Goal: Find contact information: Find contact information

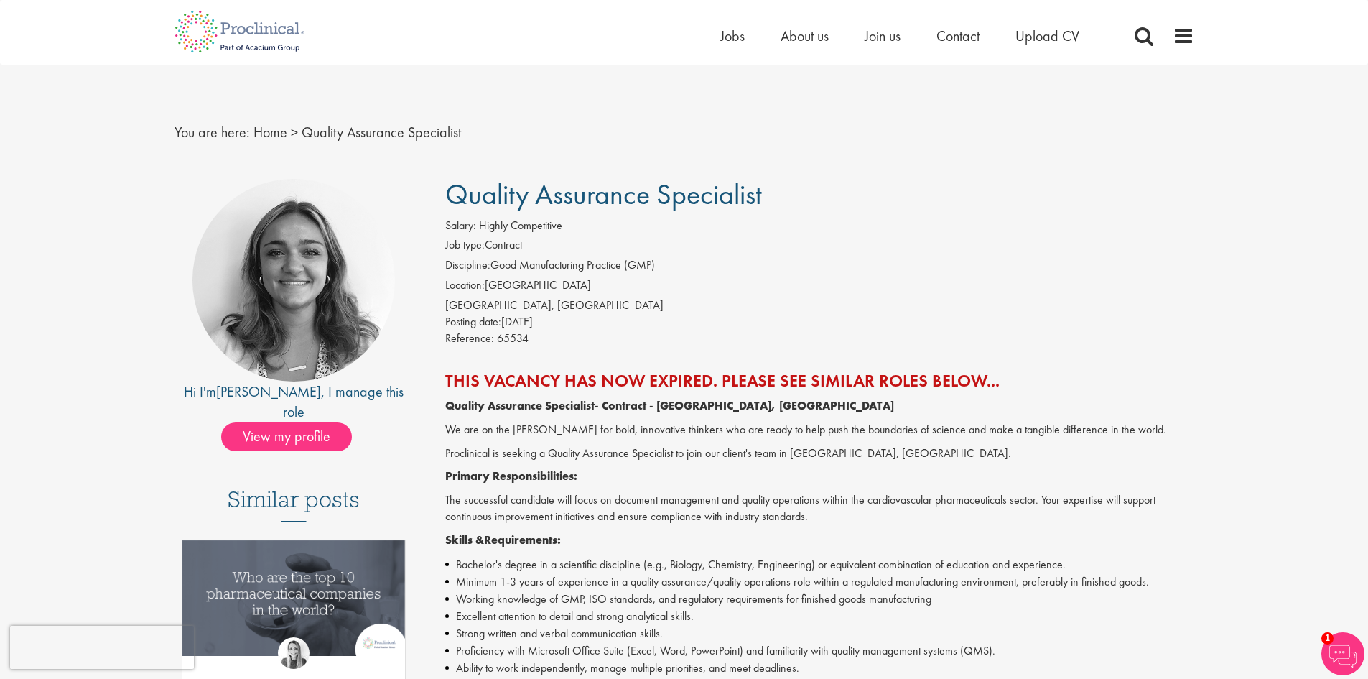
click at [576, 244] on li "Job type: Contract" at bounding box center [819, 247] width 749 height 20
click at [582, 199] on span "Quality Assurance Specialist" at bounding box center [603, 194] width 317 height 37
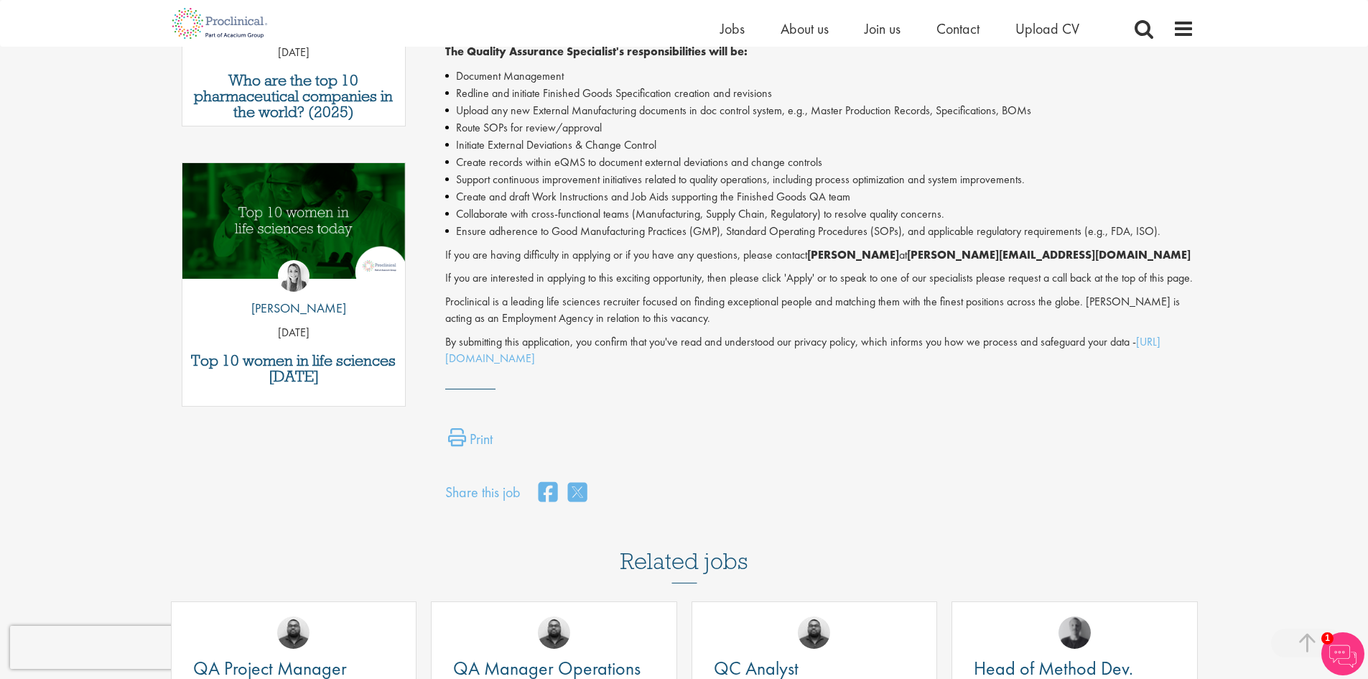
scroll to position [646, 0]
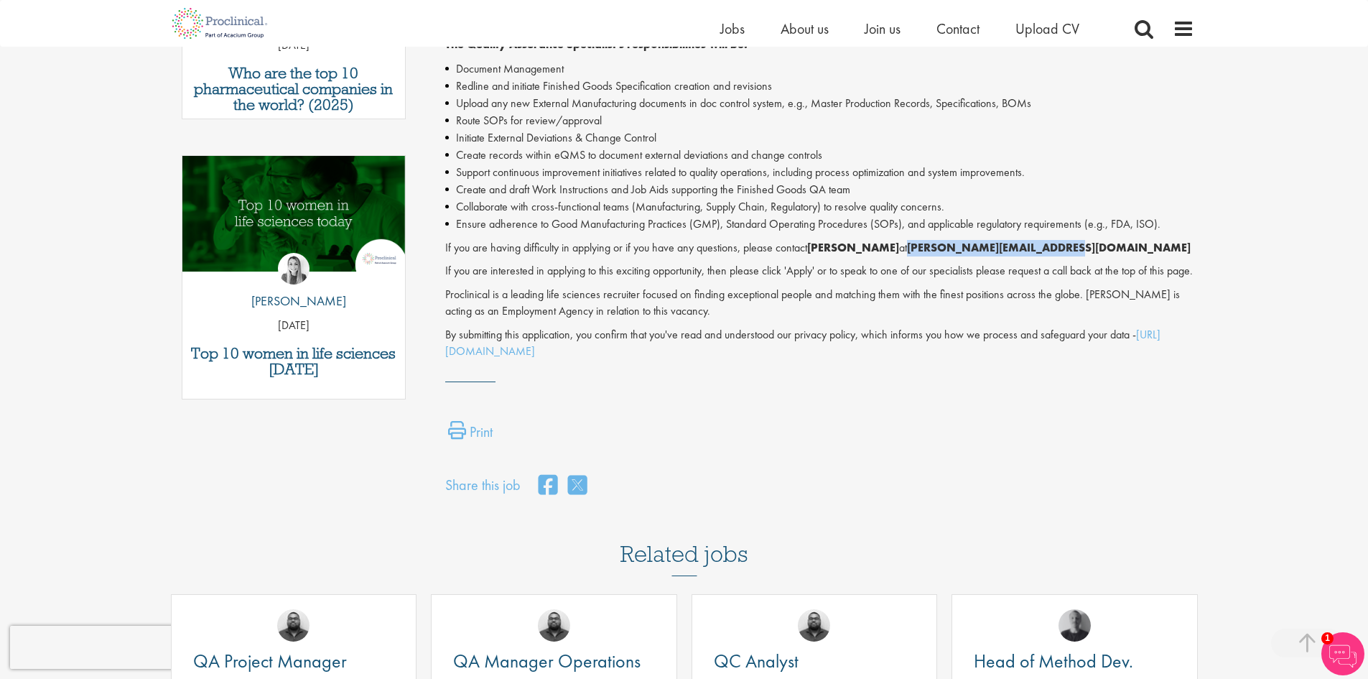
drag, startPoint x: 1040, startPoint y: 248, endPoint x: 899, endPoint y: 249, distance: 140.8
click at [899, 249] on p "If you are having difficulty in applying or if you have any questions, please c…" at bounding box center [819, 248] width 749 height 17
copy strong "[PERSON_NAME][EMAIL_ADDRESS][DOMAIN_NAME]"
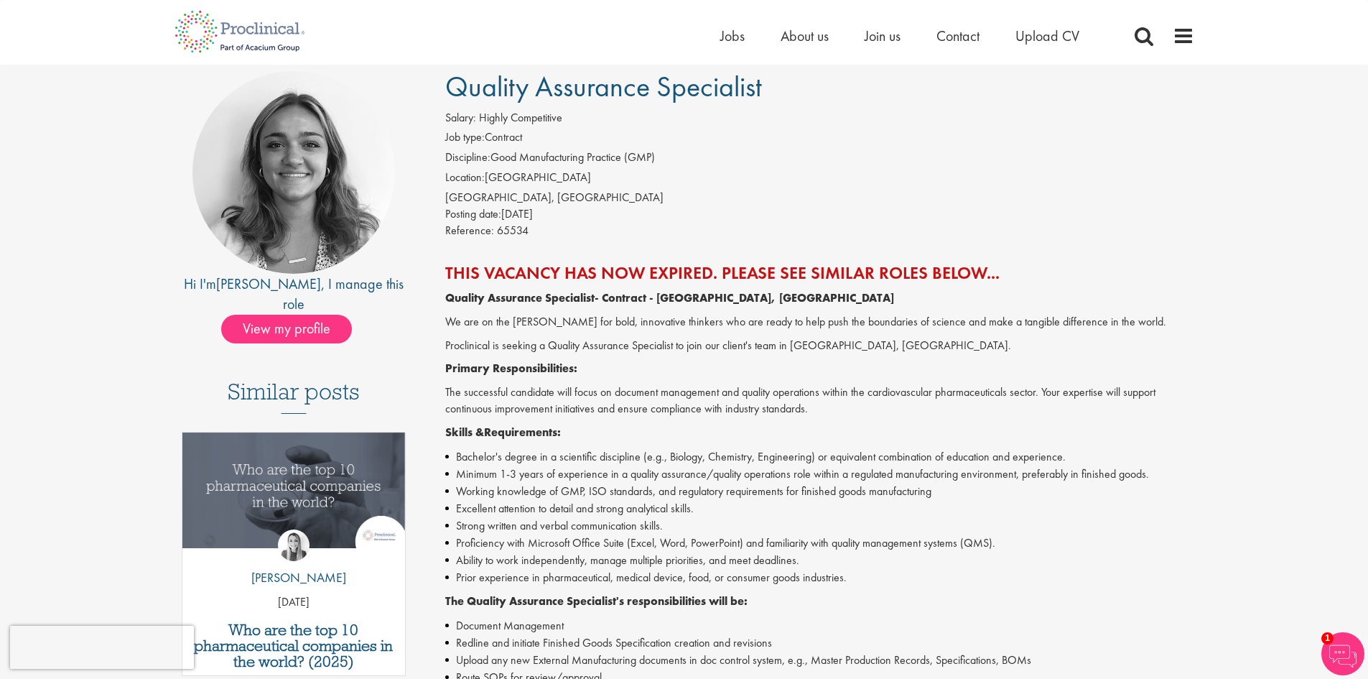
scroll to position [0, 0]
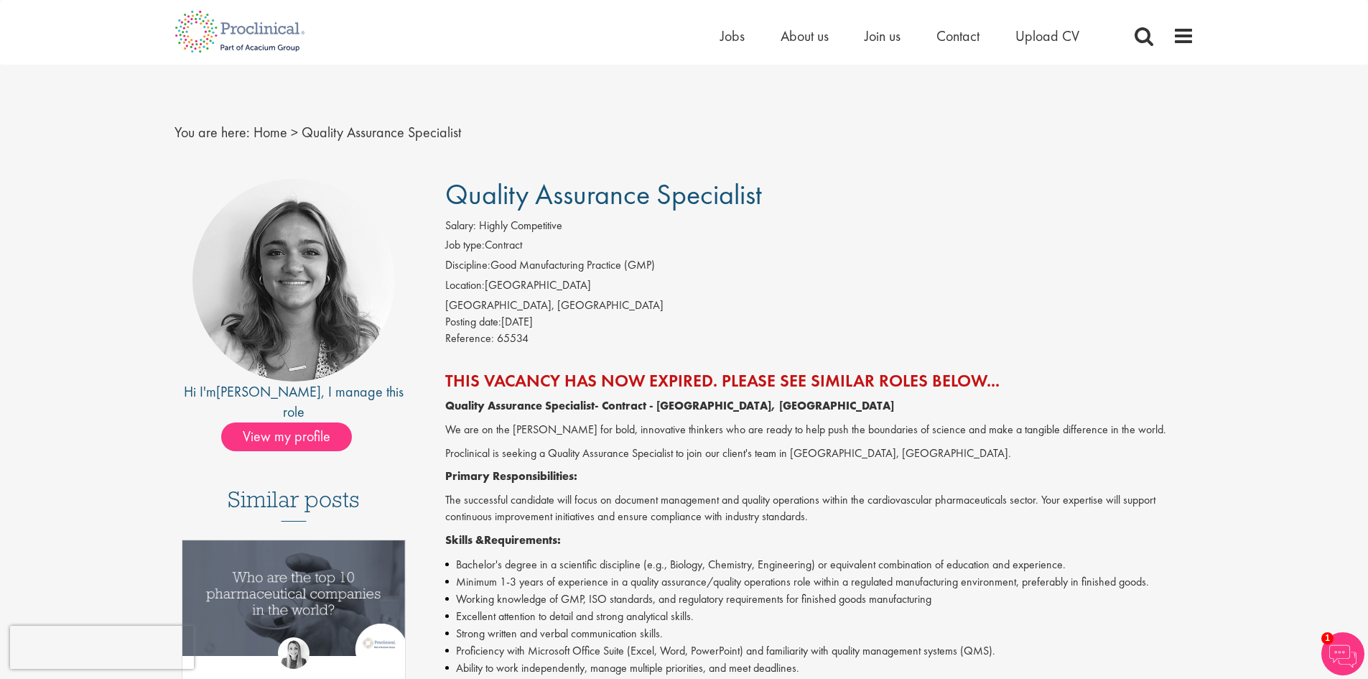
drag, startPoint x: 682, startPoint y: 490, endPoint x: 687, endPoint y: 483, distance: 8.2
click at [642, 203] on span "Quality Assurance Specialist" at bounding box center [603, 194] width 317 height 37
click at [529, 209] on span "Quality Assurance Specialist" at bounding box center [603, 194] width 317 height 37
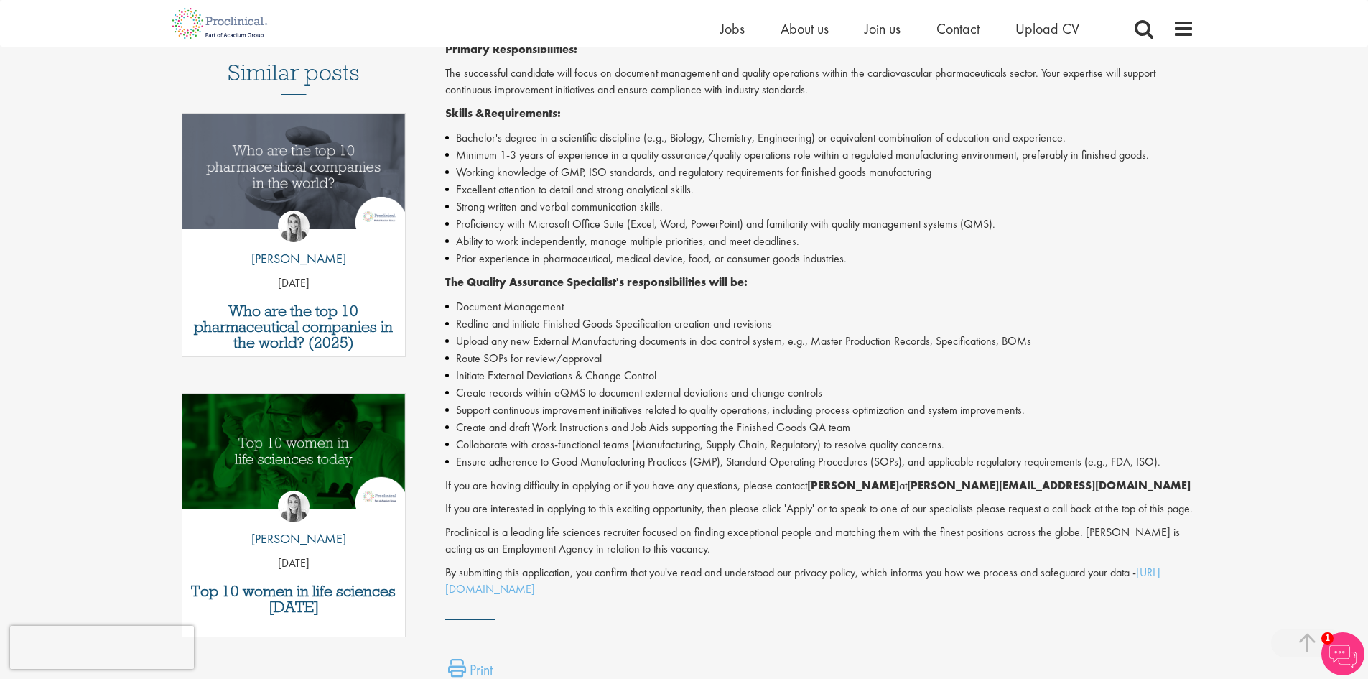
scroll to position [431, 0]
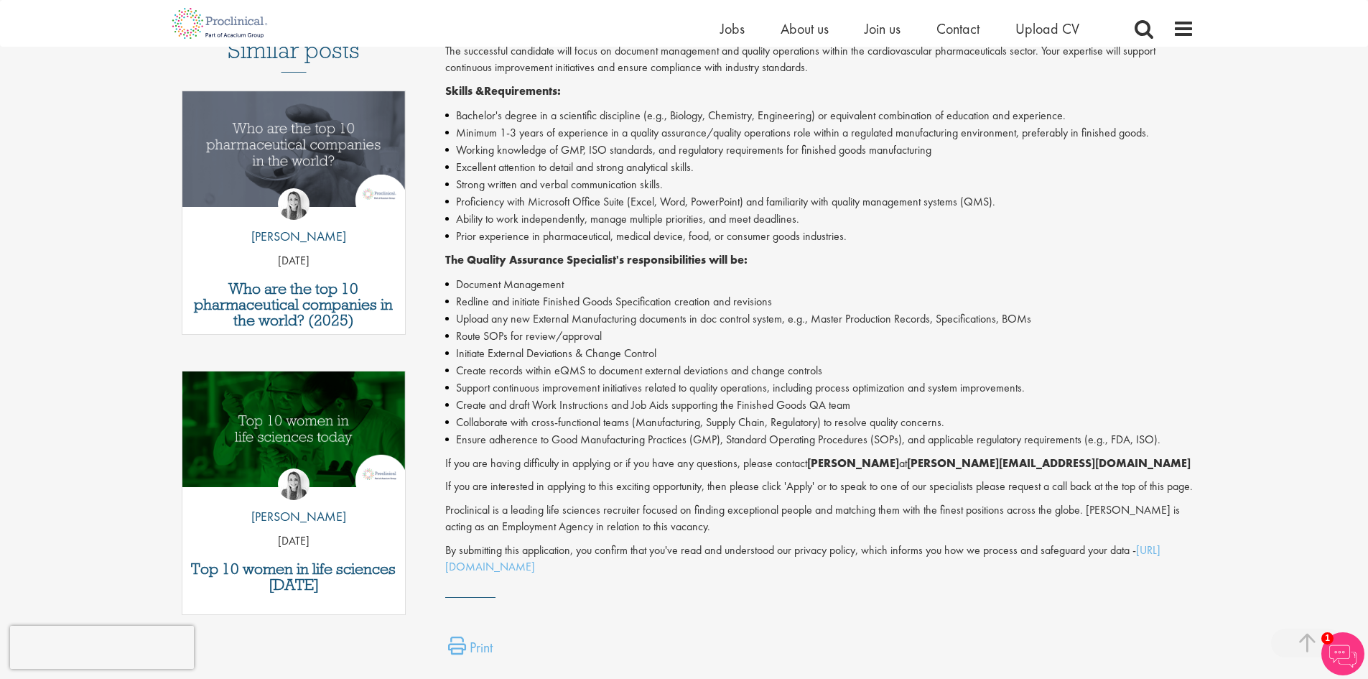
click at [536, 104] on div "Quality Assurance Specialist - Contract - Cambridge, MA We are on the hunt for …" at bounding box center [819, 262] width 749 height 626
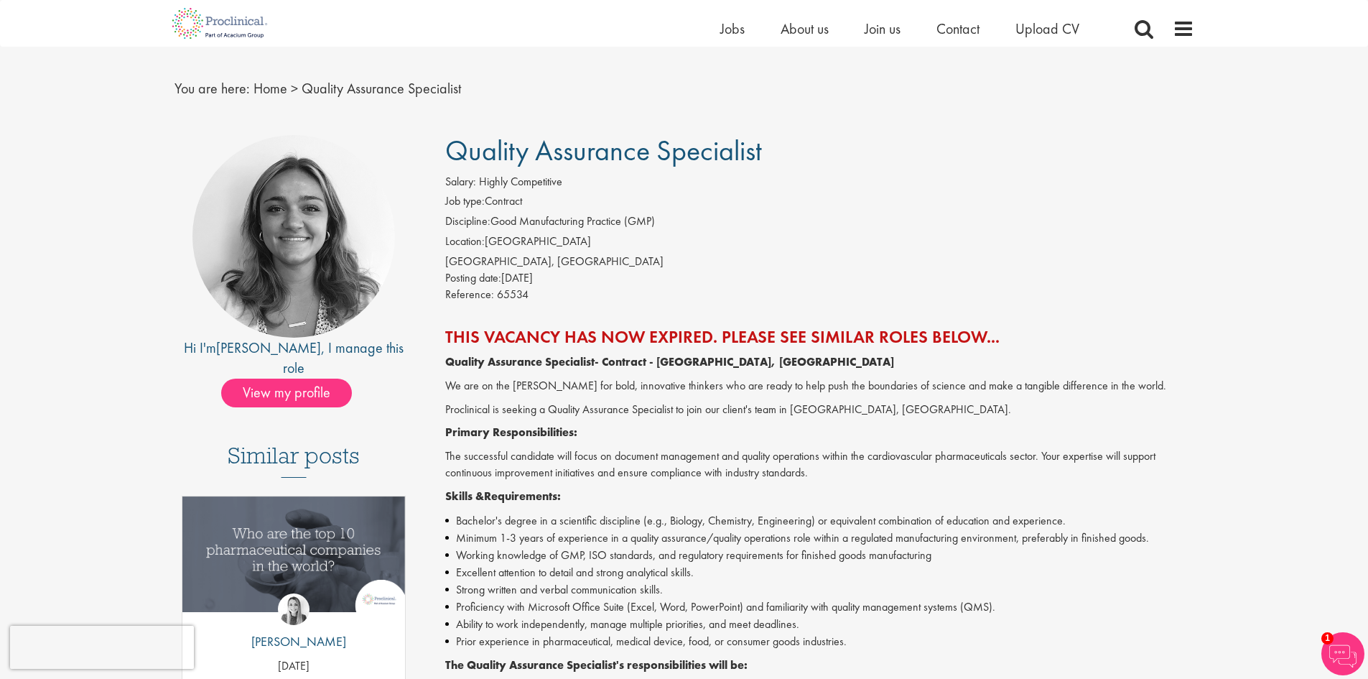
scroll to position [0, 0]
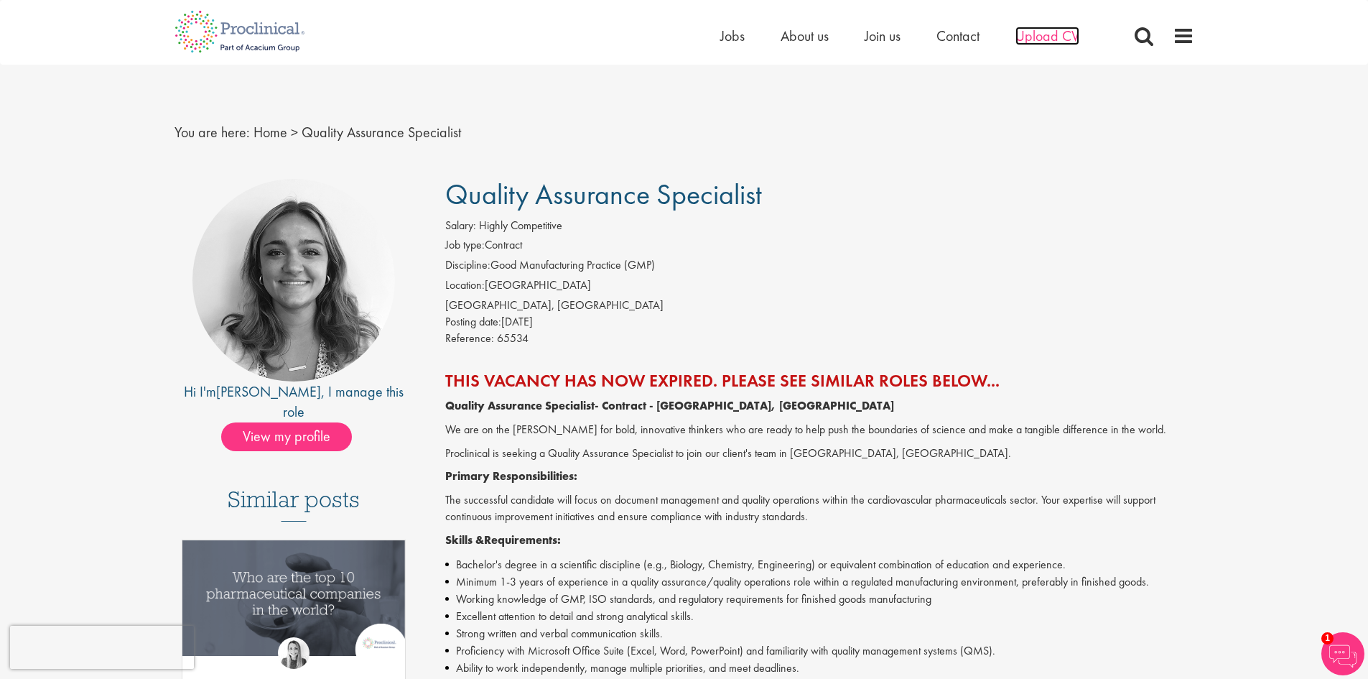
click at [1049, 42] on span "Upload CV" at bounding box center [1047, 36] width 64 height 19
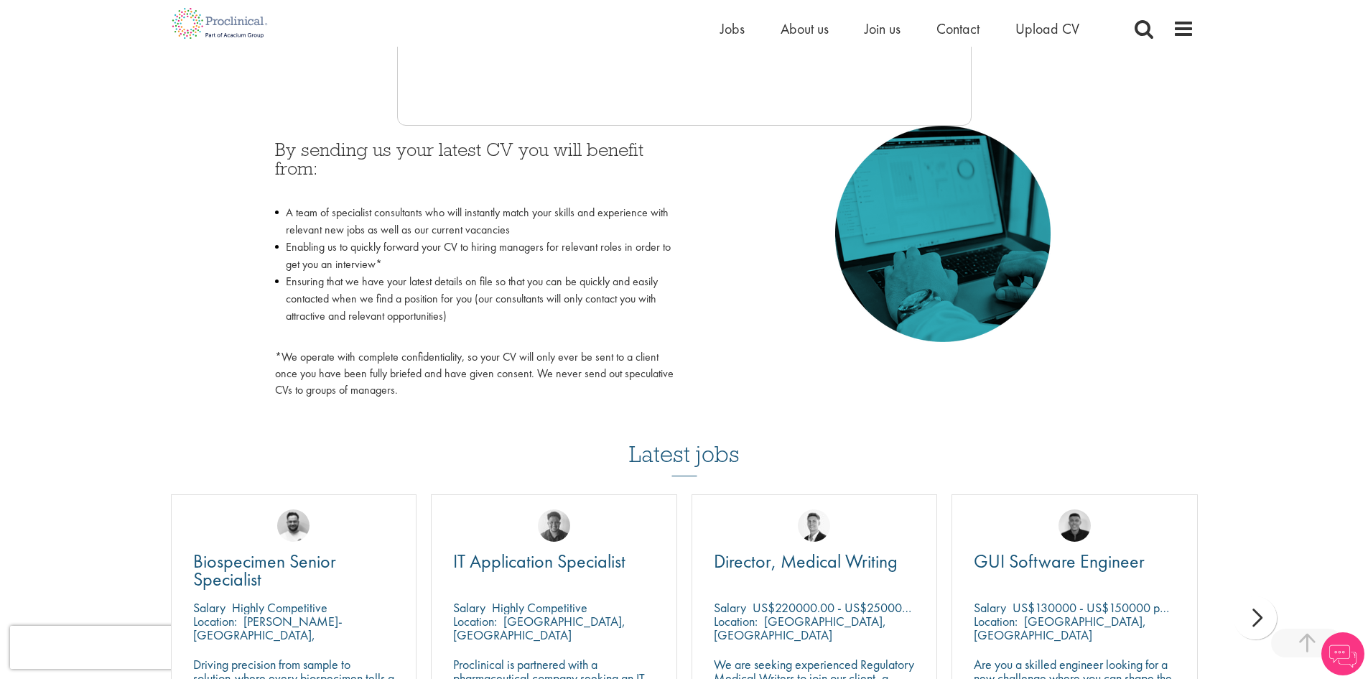
scroll to position [575, 0]
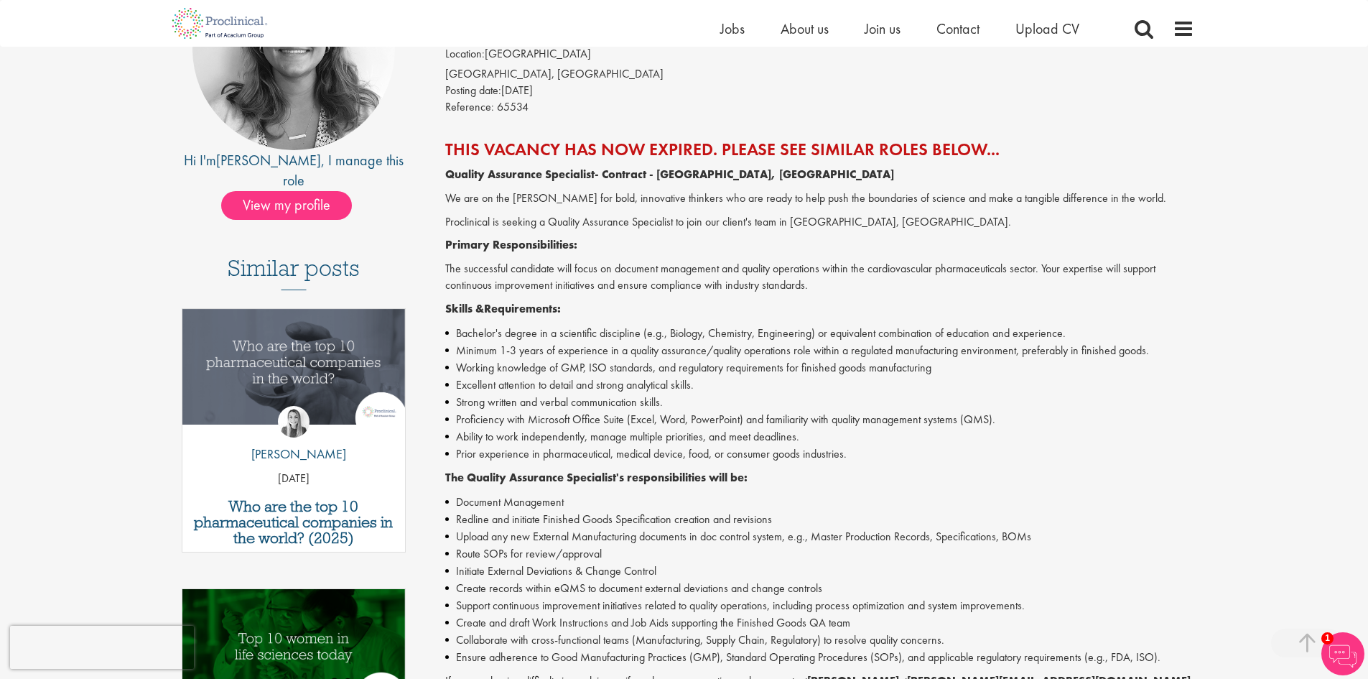
scroll to position [72, 0]
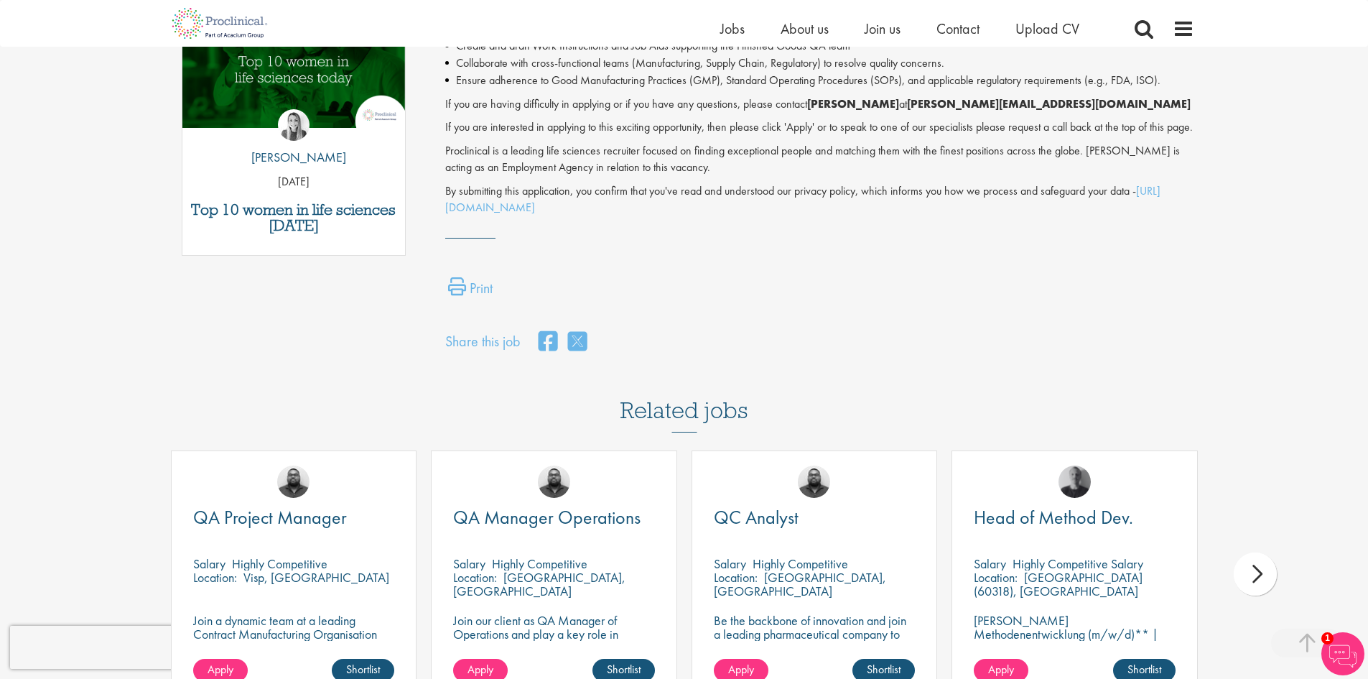
click at [698, 306] on div "Print" at bounding box center [819, 291] width 771 height 29
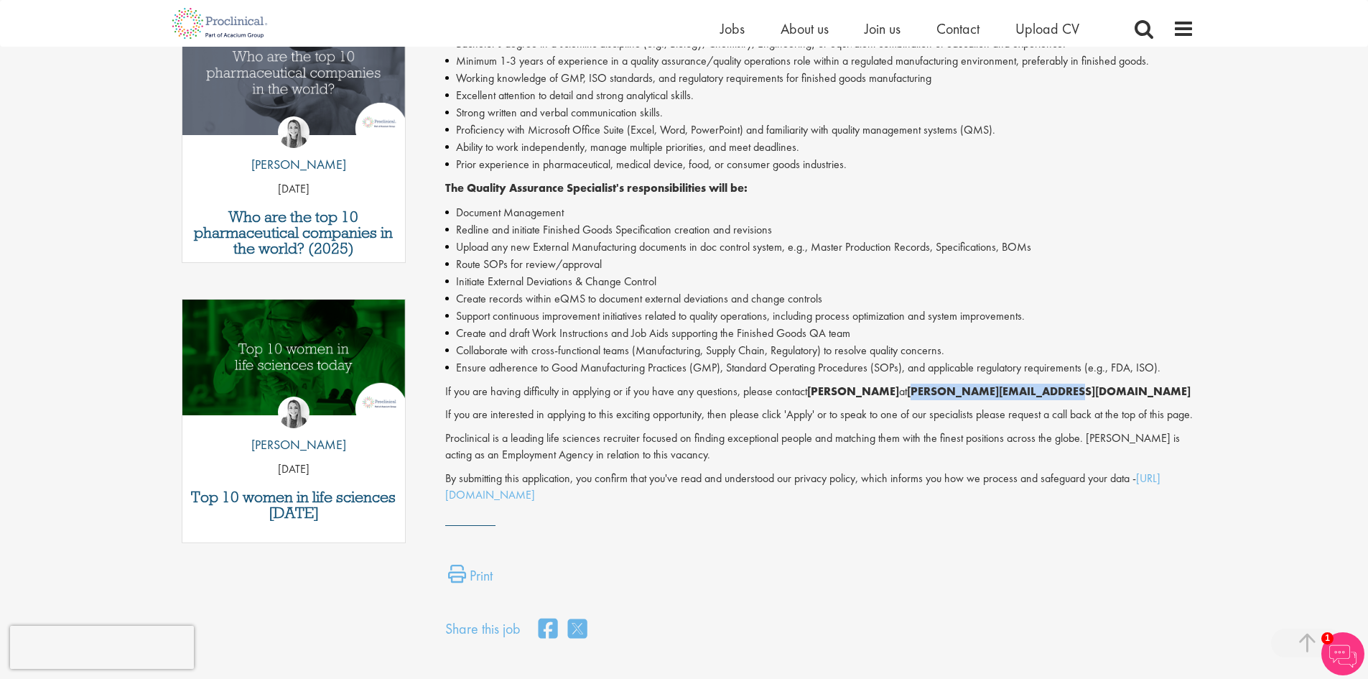
drag, startPoint x: 1031, startPoint y: 389, endPoint x: 902, endPoint y: 395, distance: 128.7
click at [902, 395] on p "If you are having difficulty in applying or if you have any questions, please c…" at bounding box center [819, 392] width 749 height 17
copy strong "j.cerchio@proclinical.com"
click at [680, 381] on div "Quality Assurance Specialist - Contract - Cambridge, MA We are on the hunt for …" at bounding box center [819, 190] width 749 height 626
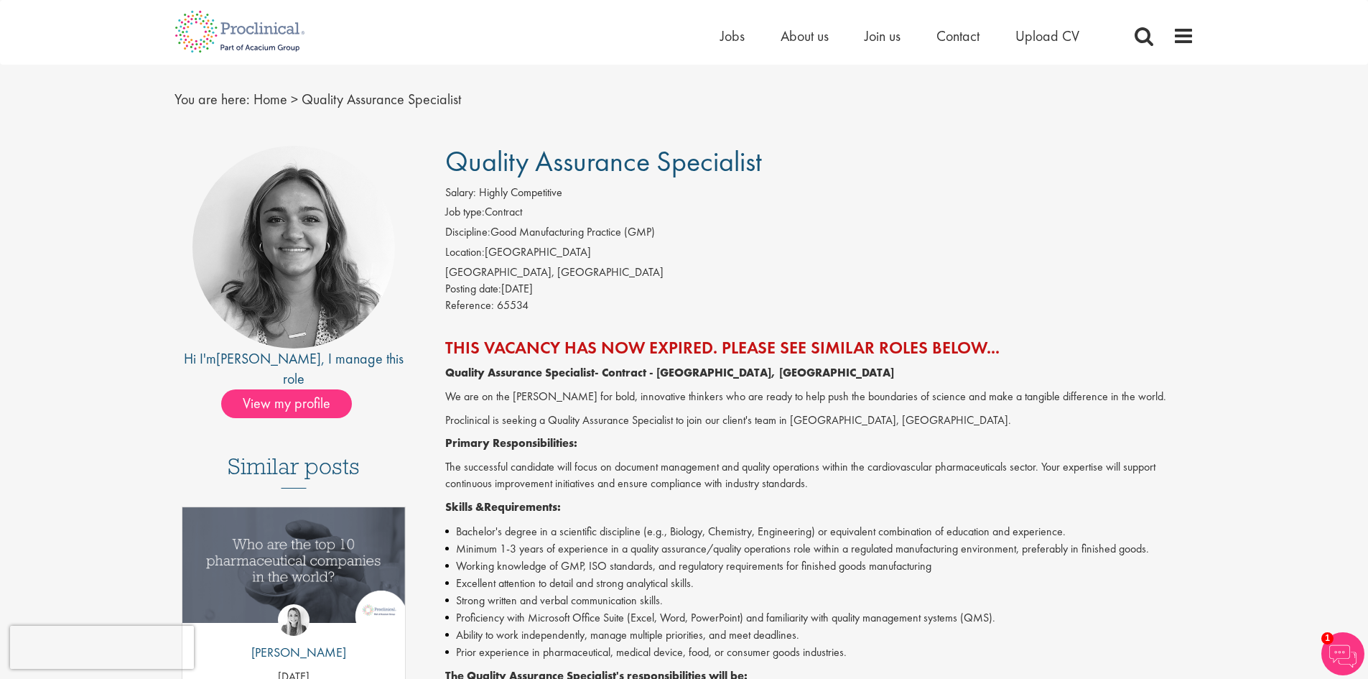
scroll to position [0, 0]
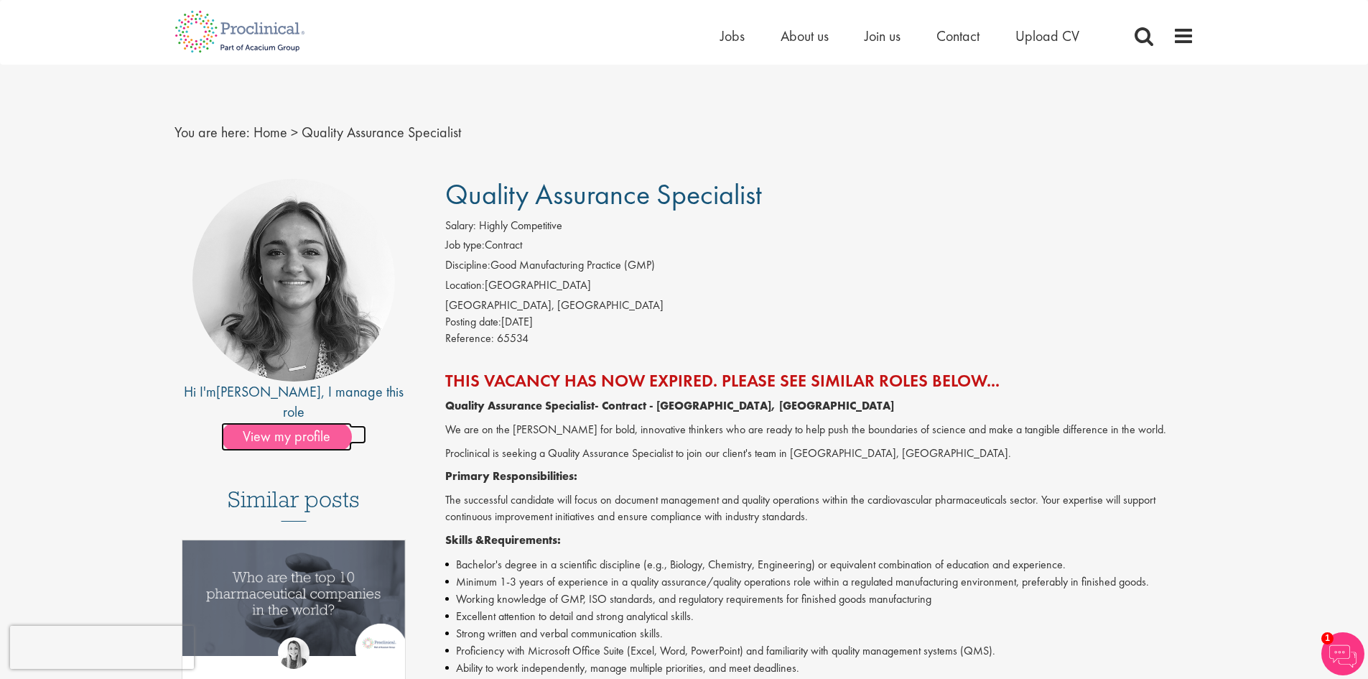
click at [265, 422] on span "View my profile" at bounding box center [286, 436] width 131 height 29
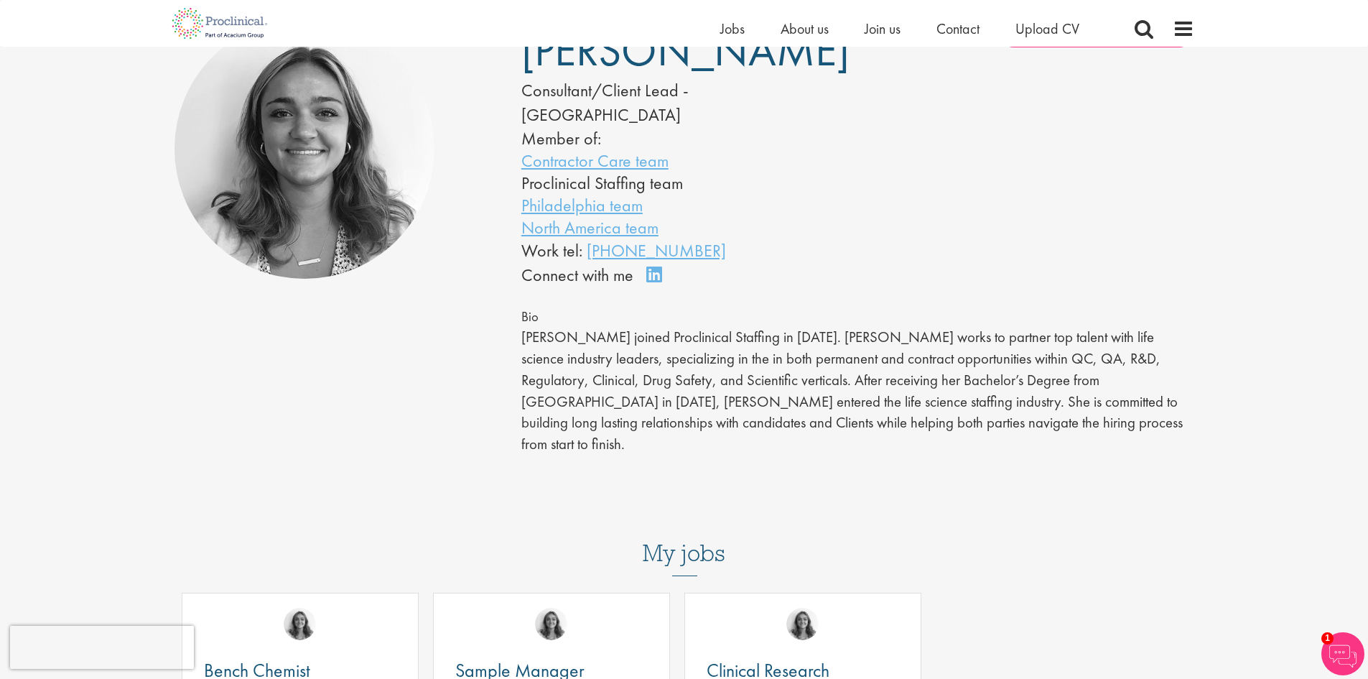
scroll to position [144, 0]
click at [717, 340] on p "Jackie joined Proclinical Staffing in July of 2021. Jackie works to partner top…" at bounding box center [857, 389] width 673 height 128
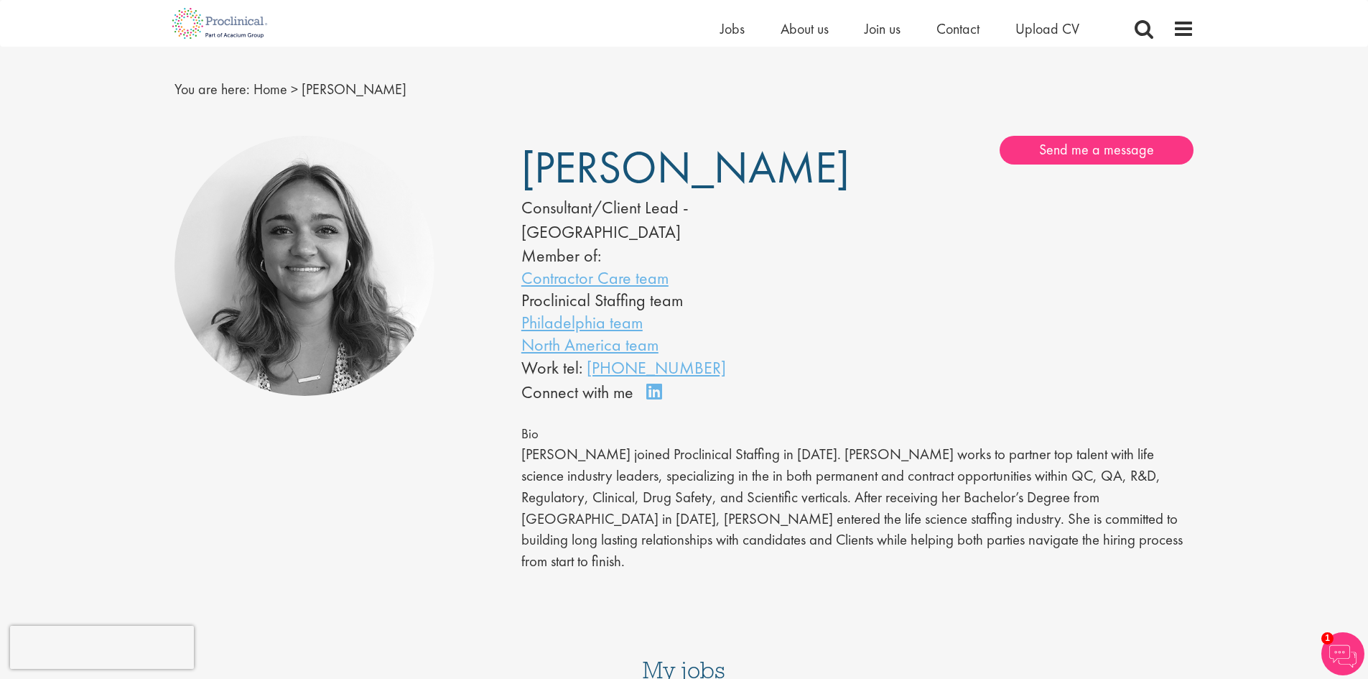
scroll to position [0, 0]
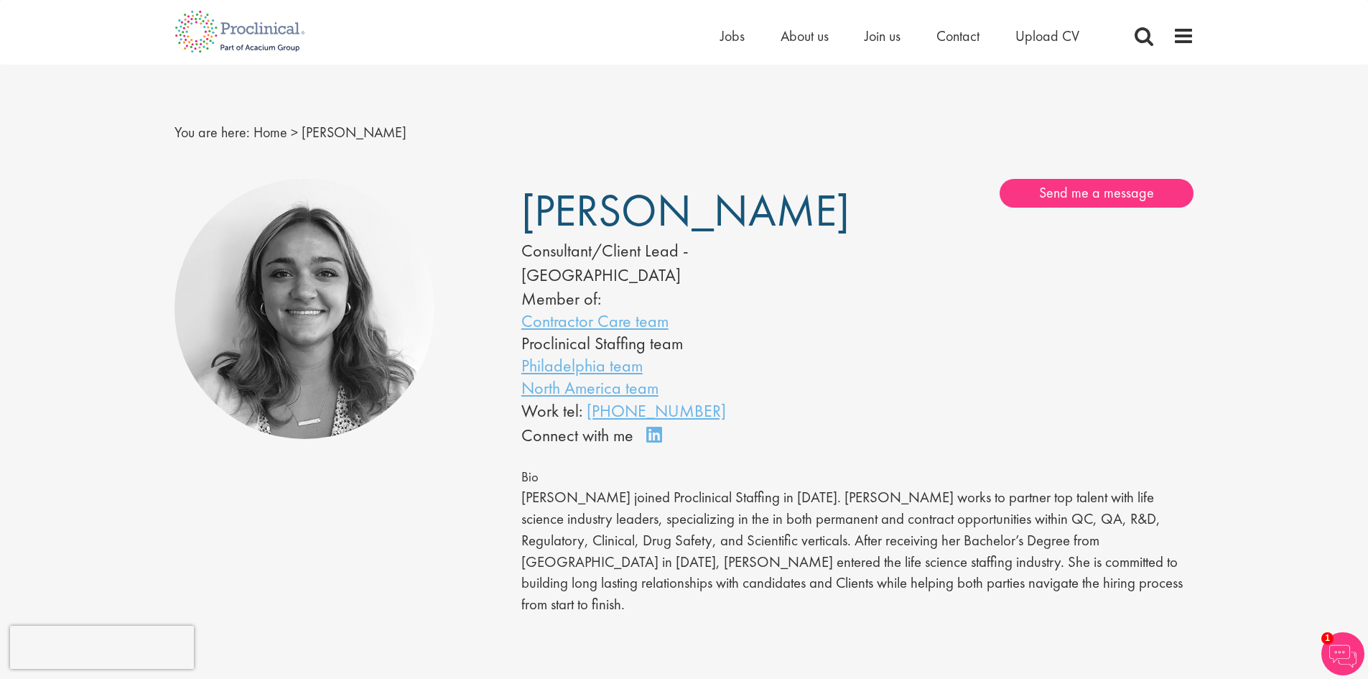
click at [806, 310] on li "Contractor Care team" at bounding box center [667, 321] width 293 height 22
drag, startPoint x: 731, startPoint y: 386, endPoint x: 585, endPoint y: 386, distance: 146.5
click at [585, 399] on div "Work tel: +1 (267) 846-2026" at bounding box center [667, 411] width 293 height 24
copy link "[PHONE_NUMBER]"
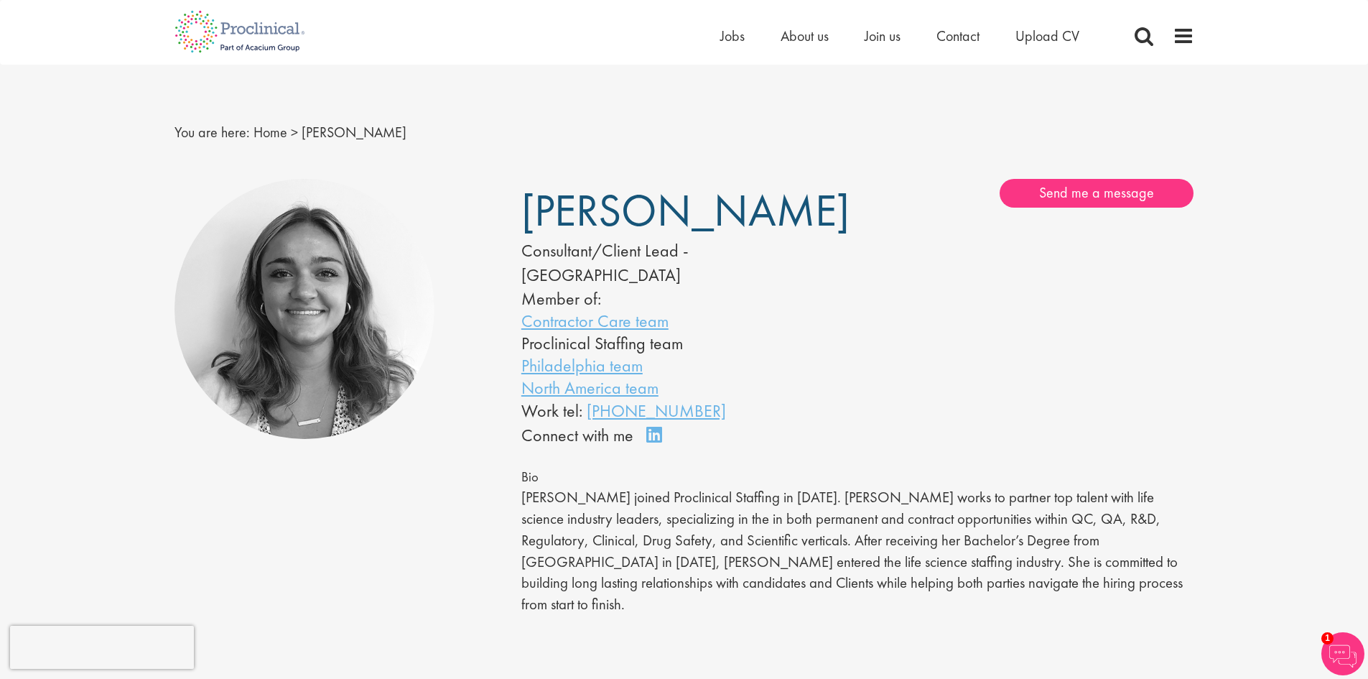
click at [604, 199] on span "Jackie Cerchio" at bounding box center [685, 210] width 328 height 57
click at [271, 32] on img at bounding box center [240, 31] width 152 height 63
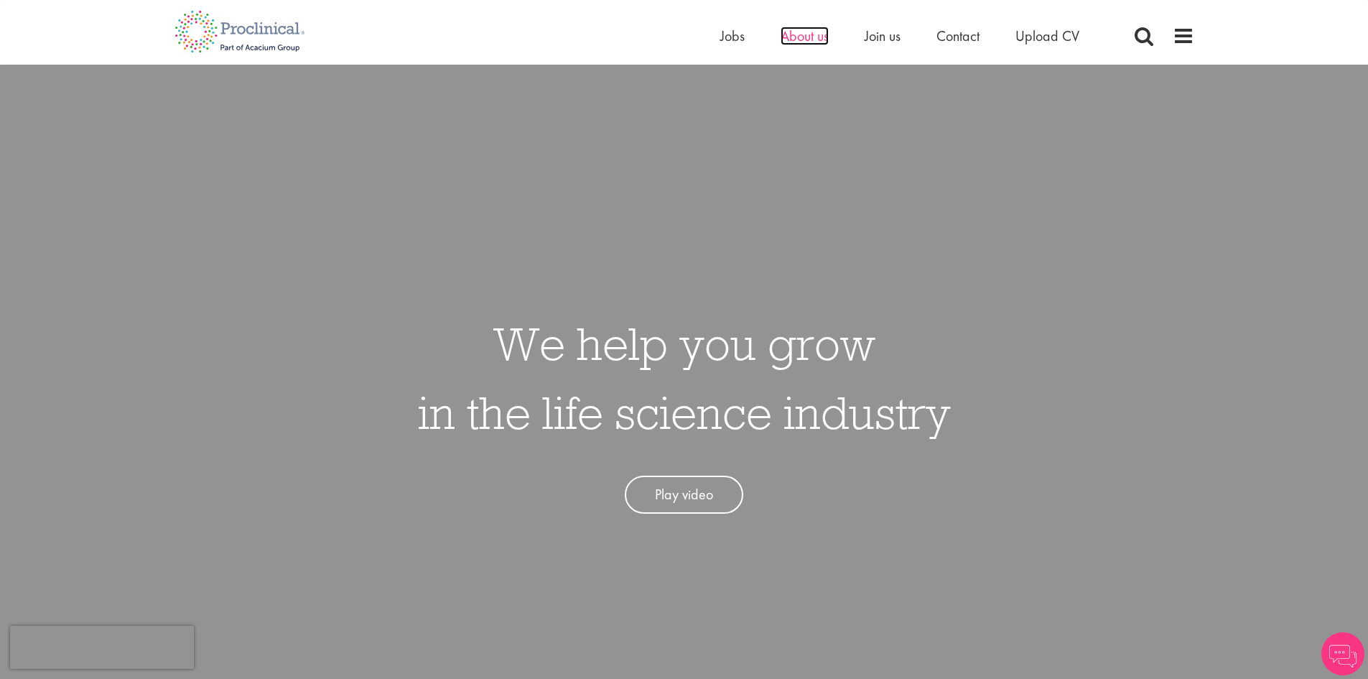
click at [809, 34] on span "About us" at bounding box center [805, 36] width 48 height 19
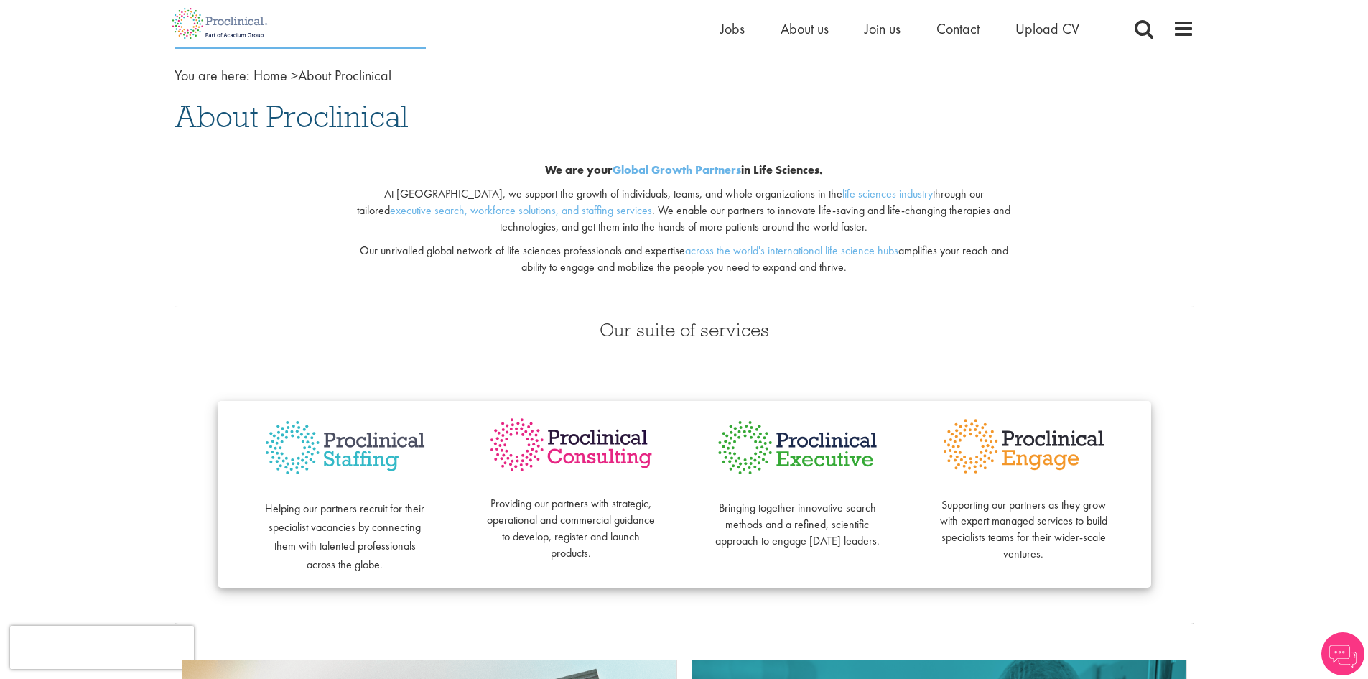
scroll to position [144, 0]
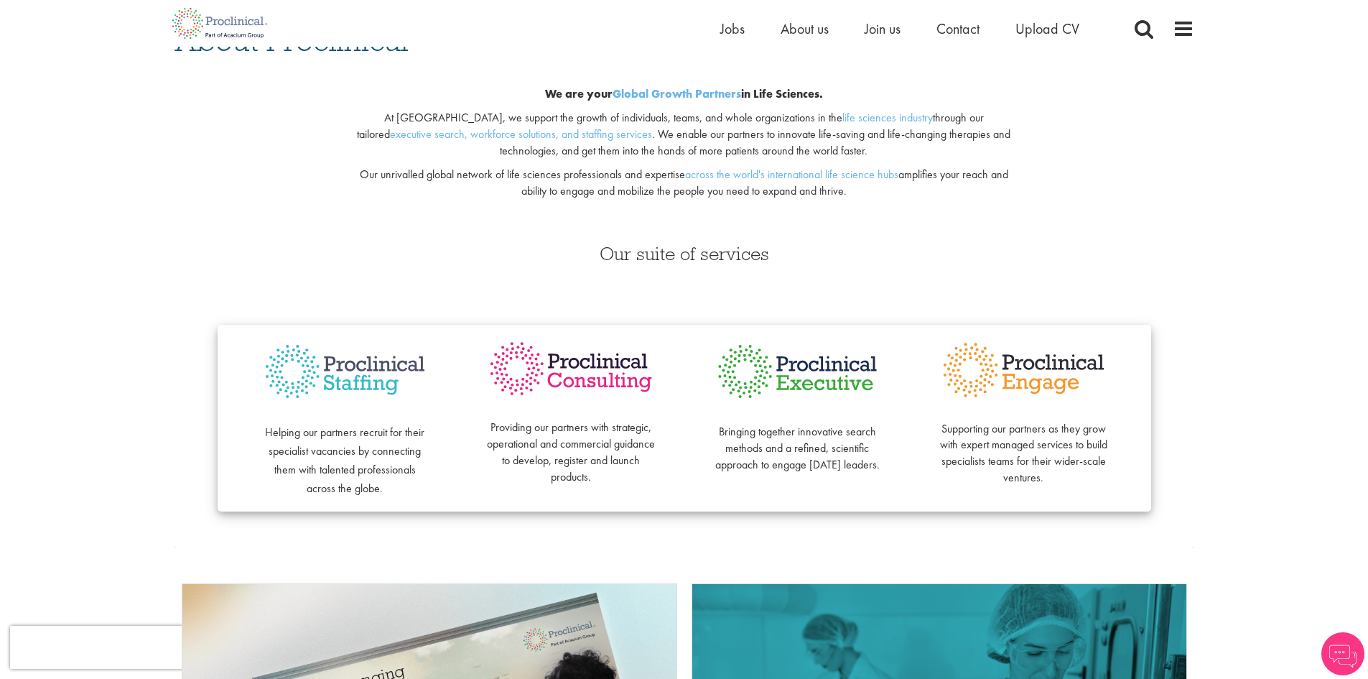
click at [684, 262] on h3 "Our suite of services" at bounding box center [685, 253] width 1020 height 19
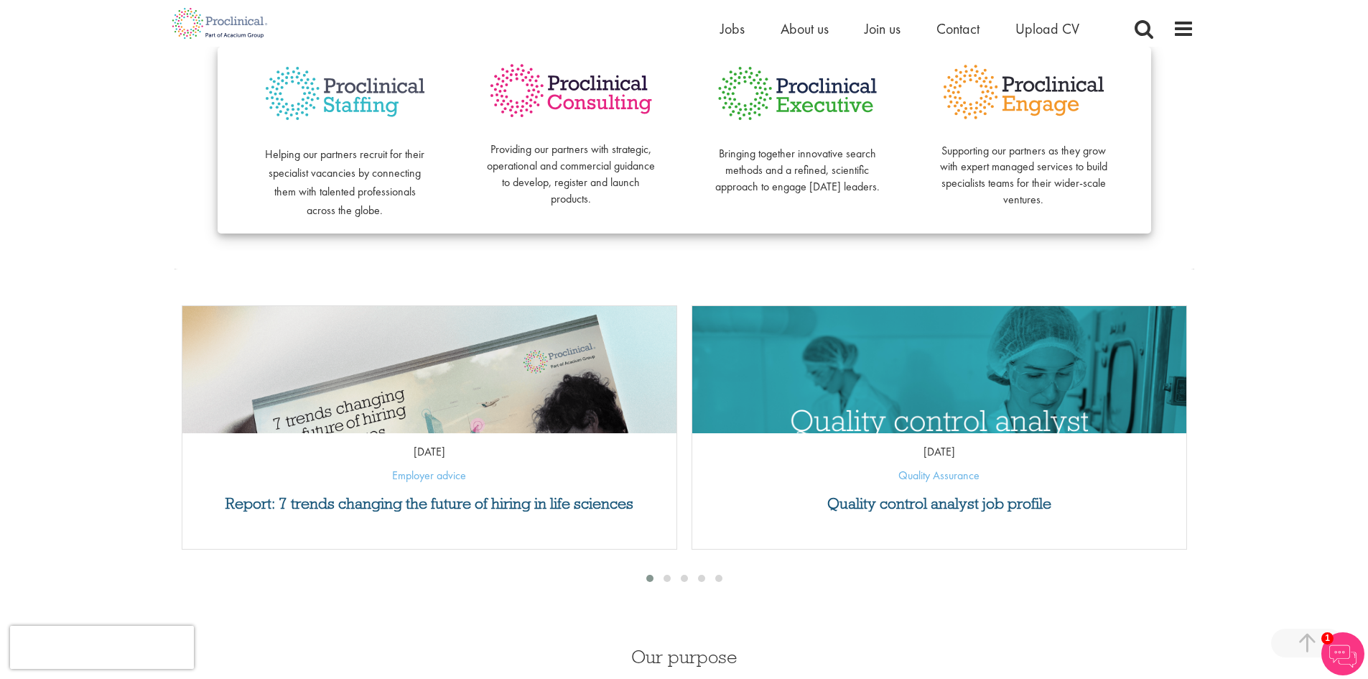
scroll to position [431, 0]
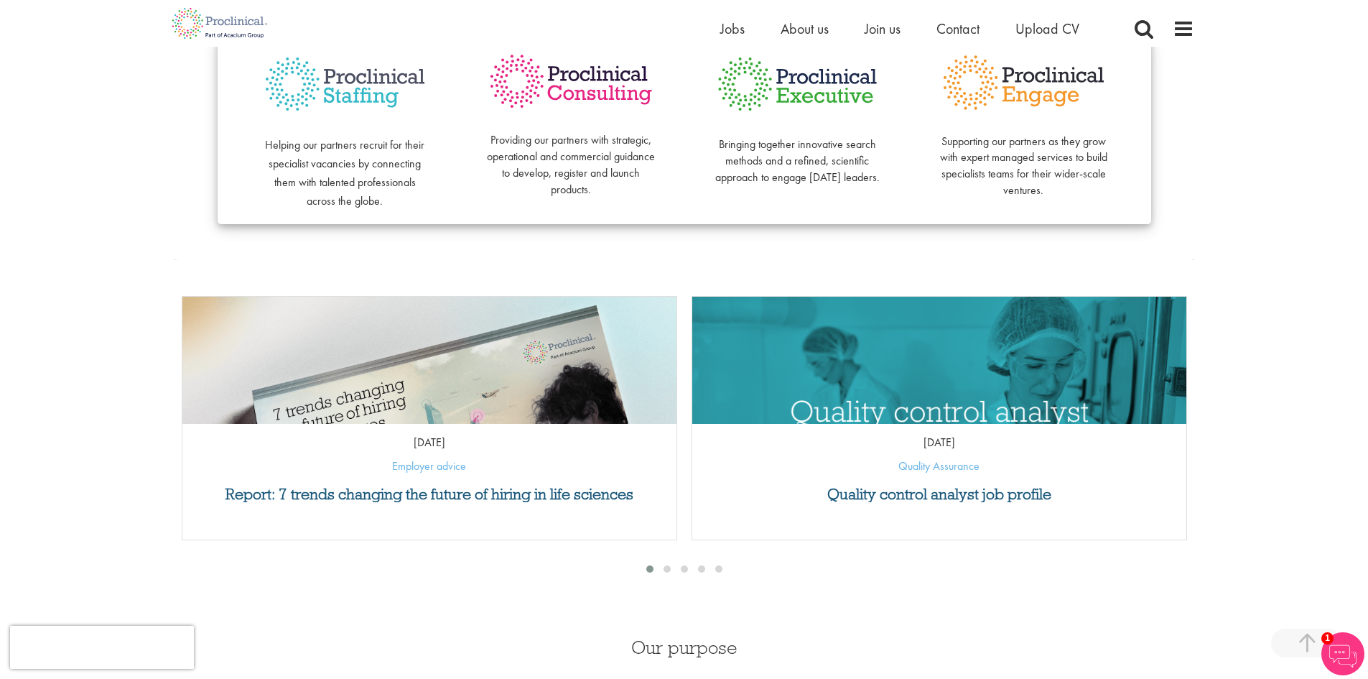
click at [336, 169] on span "Helping our partners recruit for their specialist vacancies by connecting them …" at bounding box center [344, 172] width 159 height 71
click at [335, 190] on p "Helping our partners recruit for their specialist vacancies by connecting them …" at bounding box center [345, 162] width 169 height 93
click at [340, 182] on span "Helping our partners recruit for their specialist vacancies by connecting them …" at bounding box center [344, 172] width 159 height 71
click at [347, 172] on p "Helping our partners recruit for their specialist vacancies by connecting them …" at bounding box center [345, 162] width 169 height 93
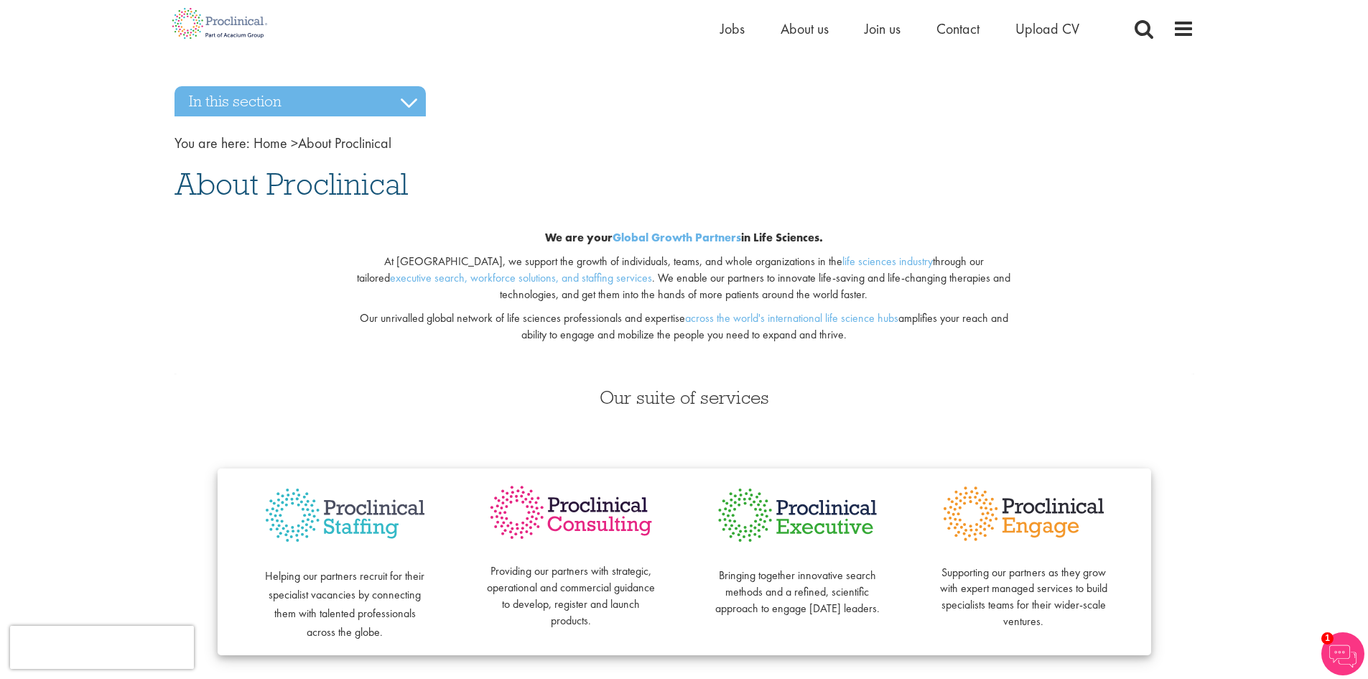
scroll to position [0, 0]
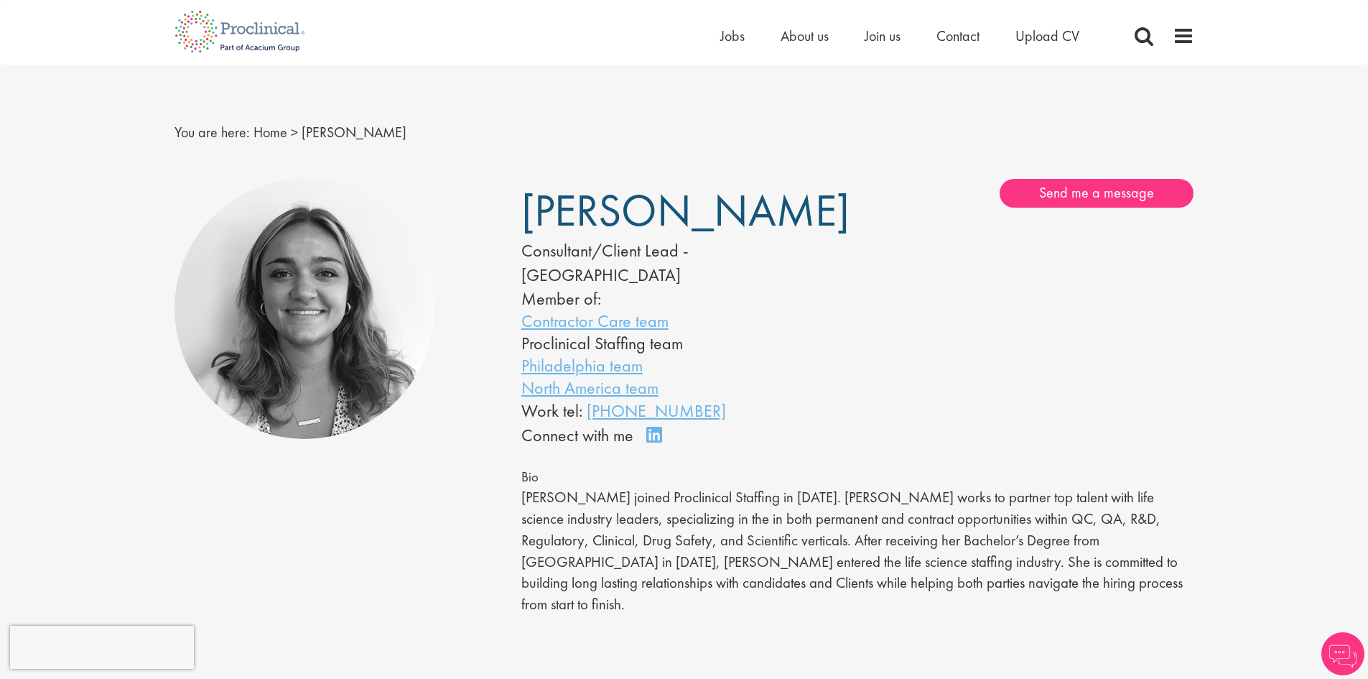
click at [634, 203] on span "[PERSON_NAME]" at bounding box center [685, 210] width 328 height 57
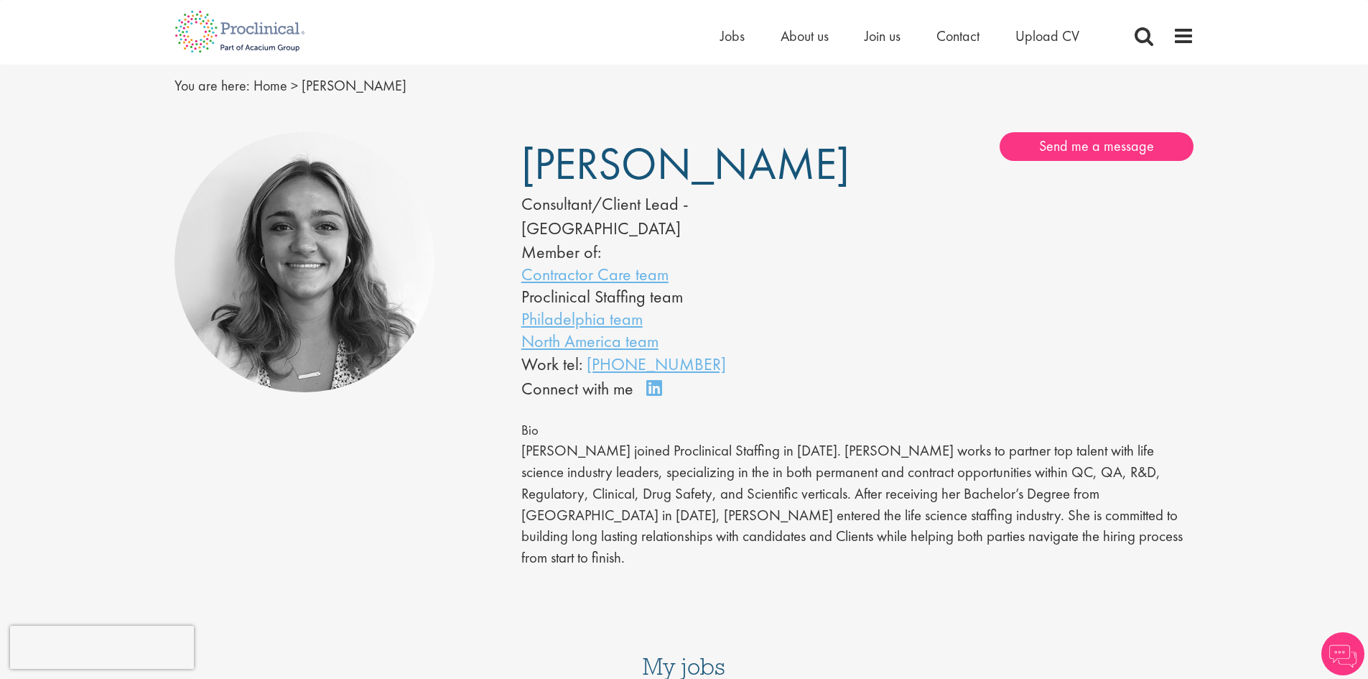
scroll to position [72, 0]
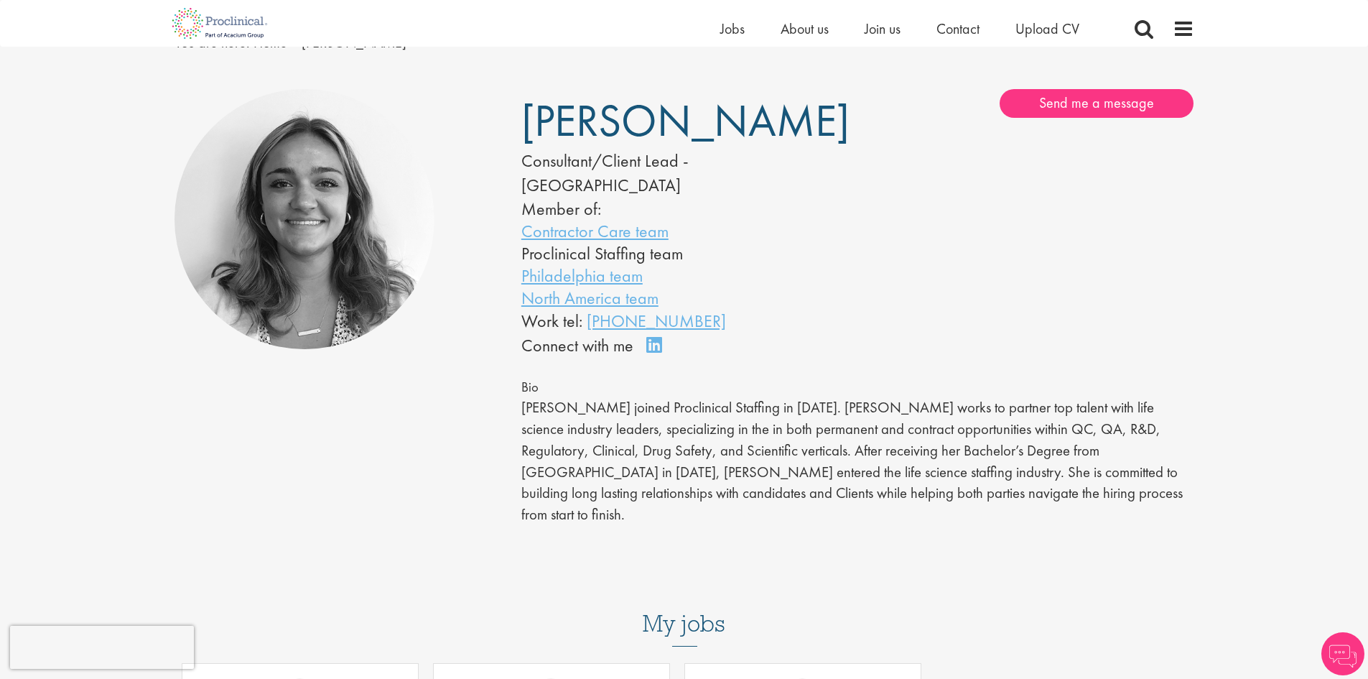
click at [889, 401] on p "[PERSON_NAME] joined Proclinical Staffing in [DATE]. [PERSON_NAME] works to par…" at bounding box center [857, 461] width 673 height 128
click at [928, 397] on p "[PERSON_NAME] joined Proclinical Staffing in [DATE]. [PERSON_NAME] works to par…" at bounding box center [857, 461] width 673 height 128
drag, startPoint x: 1010, startPoint y: 401, endPoint x: 985, endPoint y: 401, distance: 25.9
click at [985, 401] on p "[PERSON_NAME] joined Proclinical Staffing in [DATE]. [PERSON_NAME] works to par…" at bounding box center [857, 461] width 673 height 128
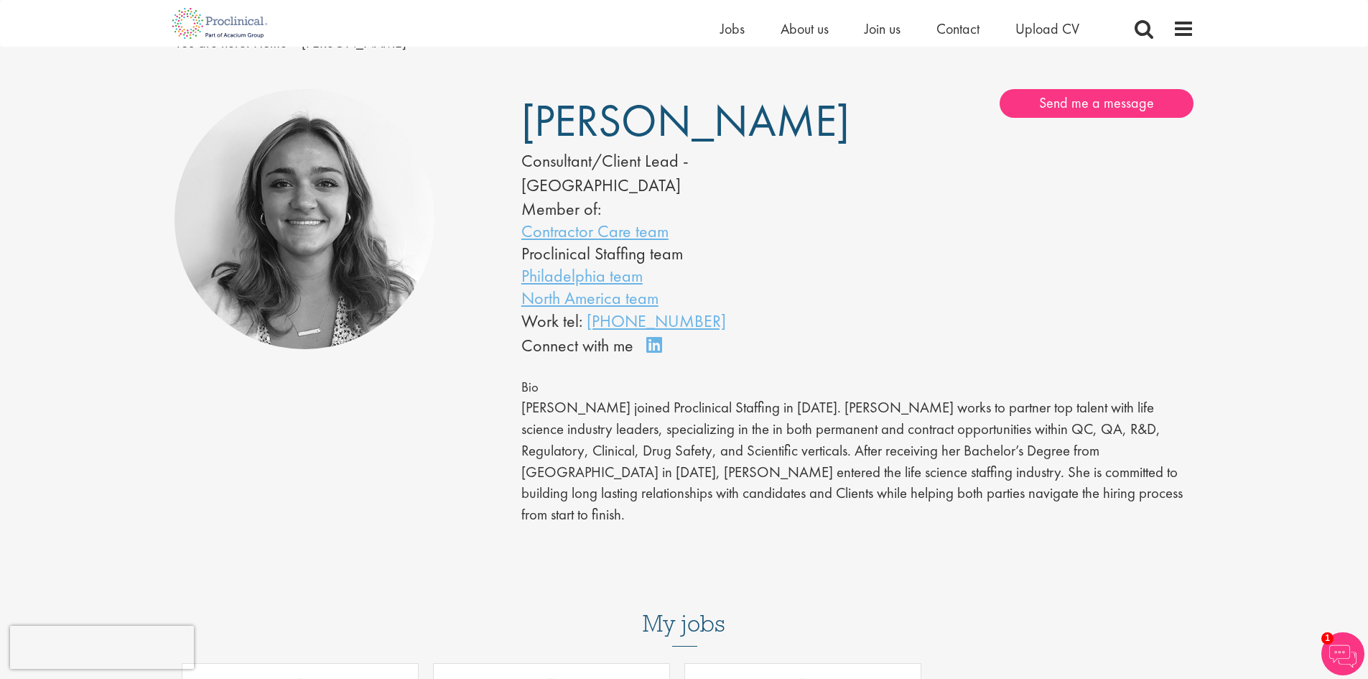
click at [871, 405] on p "[PERSON_NAME] joined Proclinical Staffing in [DATE]. [PERSON_NAME] works to par…" at bounding box center [857, 461] width 673 height 128
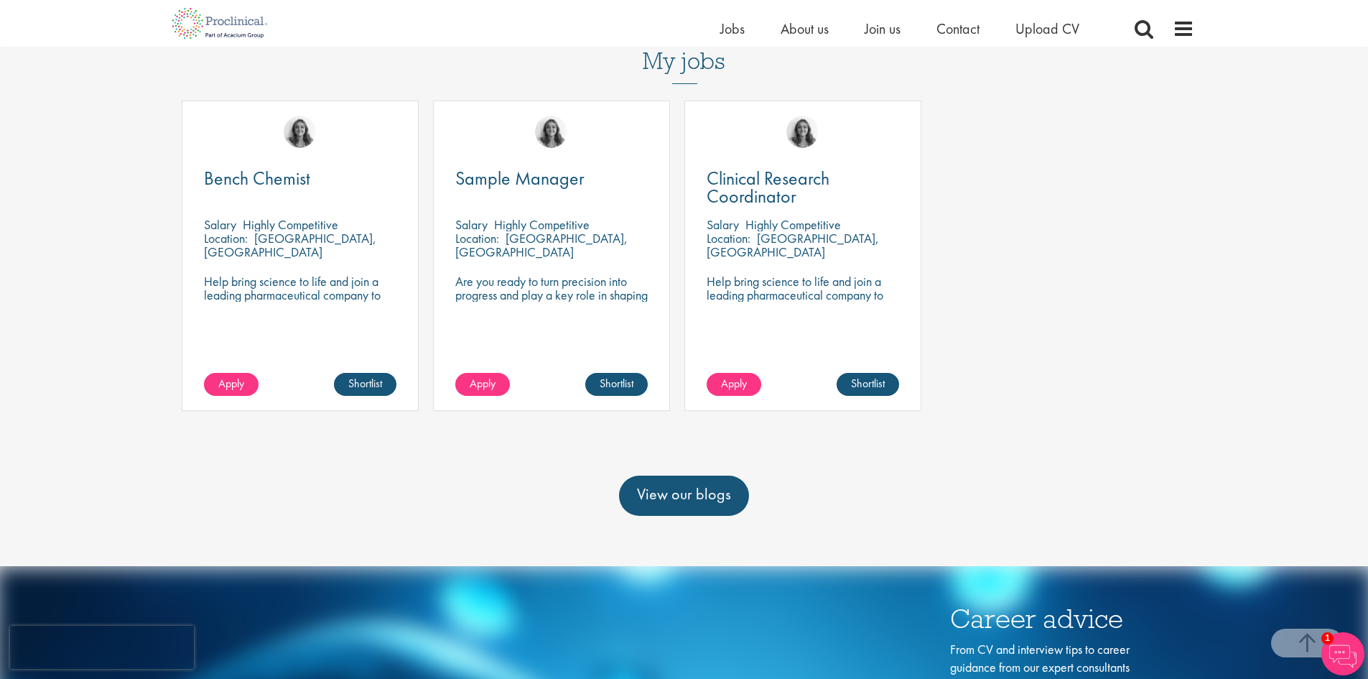
scroll to position [582, 0]
